Goal: Information Seeking & Learning: Learn about a topic

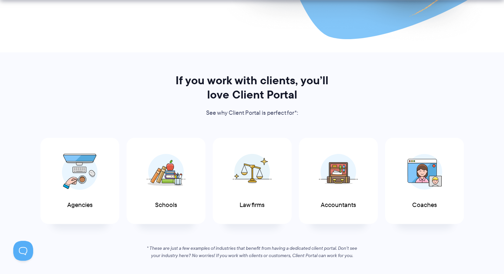
scroll to position [365, 0]
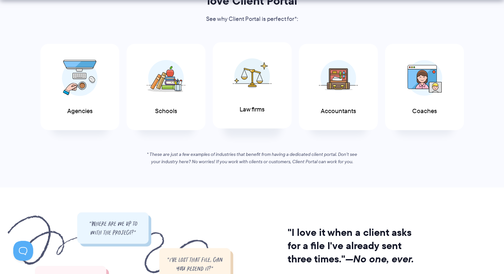
click at [258, 85] on img at bounding box center [252, 76] width 39 height 36
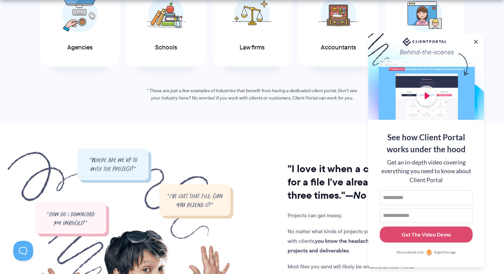
scroll to position [431, 0]
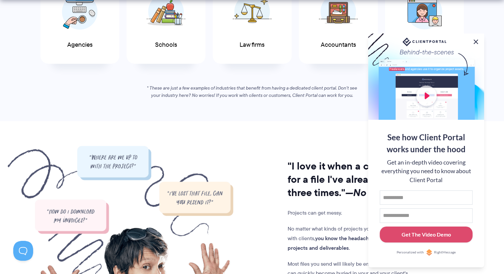
click at [479, 40] on button at bounding box center [476, 42] width 8 height 8
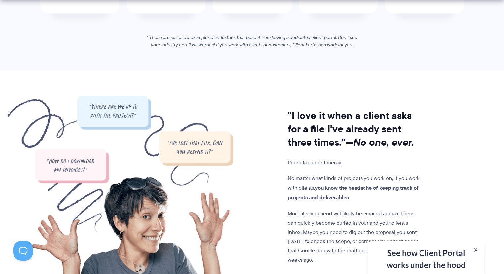
scroll to position [563, 0]
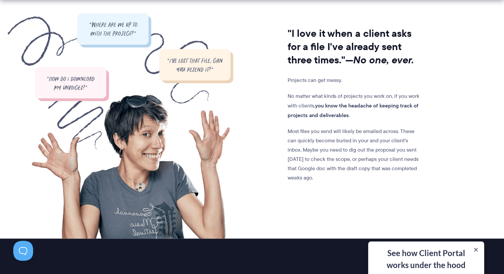
click at [203, 127] on img at bounding box center [121, 125] width 226 height 225
click at [197, 73] on img at bounding box center [121, 125] width 226 height 225
click at [92, 28] on img at bounding box center [121, 125] width 226 height 225
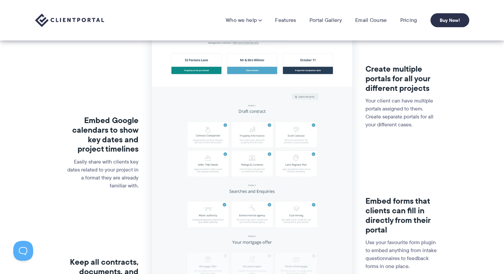
scroll to position [133, 0]
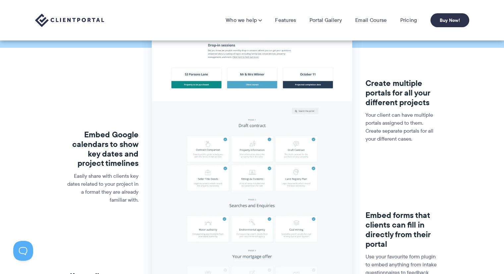
click at [224, 126] on img at bounding box center [252, 158] width 200 height 391
click at [218, 146] on img at bounding box center [252, 158] width 200 height 391
click at [254, 87] on img at bounding box center [252, 158] width 200 height 391
click at [136, 128] on div "Embed Google calendars to show key dates and project timelines Easily share wit…" at bounding box center [102, 171] width 73 height 141
click at [126, 149] on h3 "Embed Google calendars to show key dates and project timelines" at bounding box center [102, 149] width 73 height 38
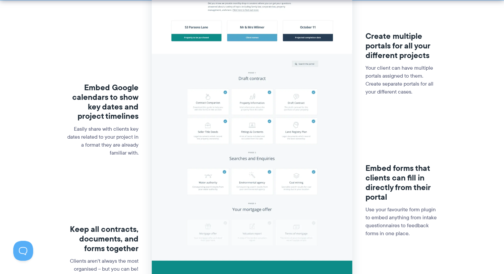
scroll to position [232, 0]
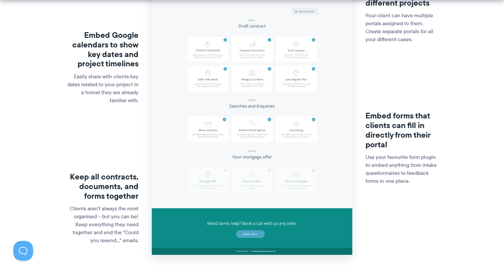
click at [244, 238] on img at bounding box center [252, 59] width 200 height 391
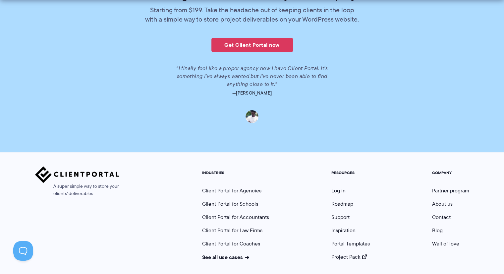
scroll to position [1470, 0]
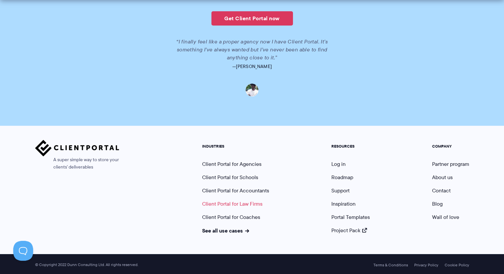
click at [232, 203] on link "Client Portal for Law Firms" at bounding box center [232, 204] width 60 height 8
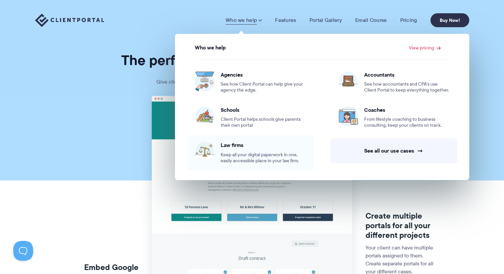
click at [257, 159] on span "Keep all your digital paperwork in one, easily accessible place in your law fir…" at bounding box center [263, 158] width 85 height 12
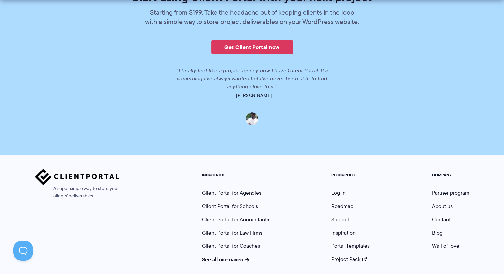
scroll to position [1446, 0]
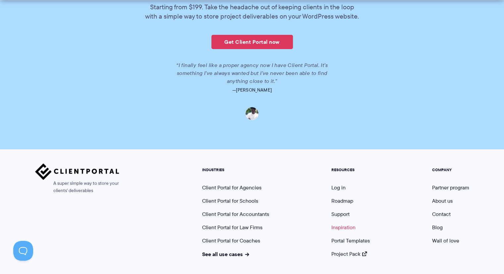
click at [339, 224] on link "Inspiration" at bounding box center [343, 227] width 24 height 8
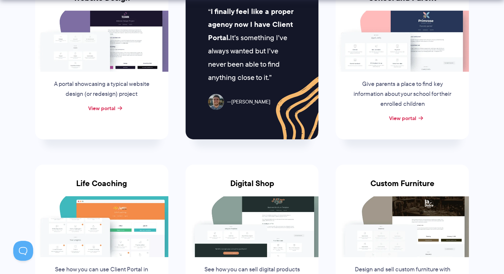
scroll to position [365, 0]
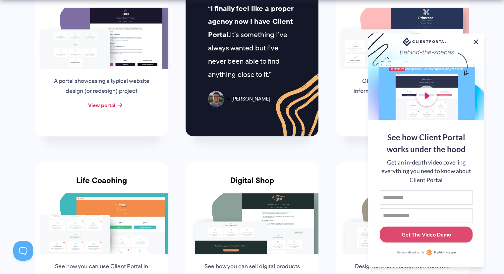
click at [474, 41] on button at bounding box center [476, 42] width 8 height 8
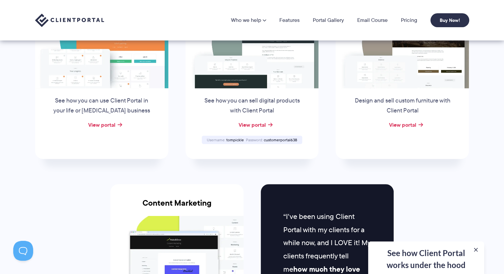
scroll to position [431, 0]
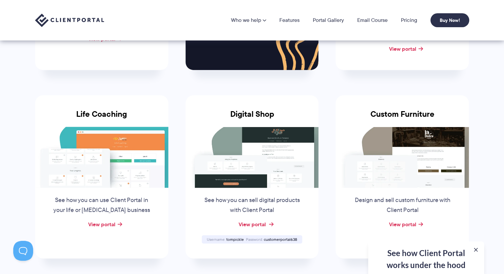
click at [260, 223] on link "View portal" at bounding box center [251, 224] width 27 height 8
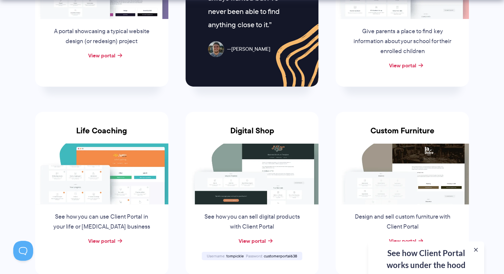
scroll to position [497, 0]
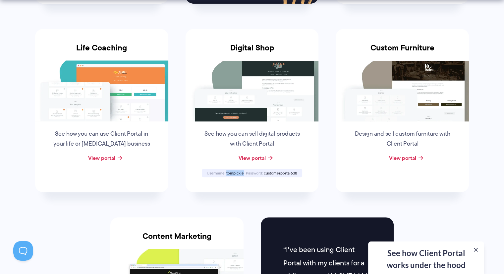
drag, startPoint x: 243, startPoint y: 173, endPoint x: 226, endPoint y: 174, distance: 16.6
click at [226, 174] on span "tompickle" at bounding box center [235, 173] width 18 height 6
copy span "tompickle"
drag, startPoint x: 297, startPoint y: 171, endPoint x: 264, endPoint y: 173, distance: 33.2
click at [264, 173] on div "Password [SECURITY_DATA]" at bounding box center [271, 173] width 53 height 4
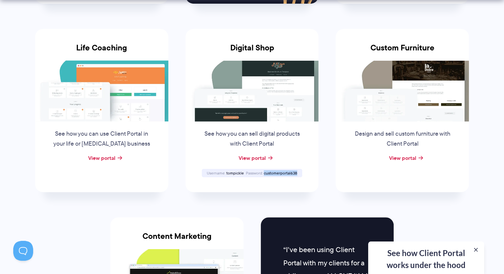
copy span "customerportal638"
